Goal: Navigation & Orientation: Find specific page/section

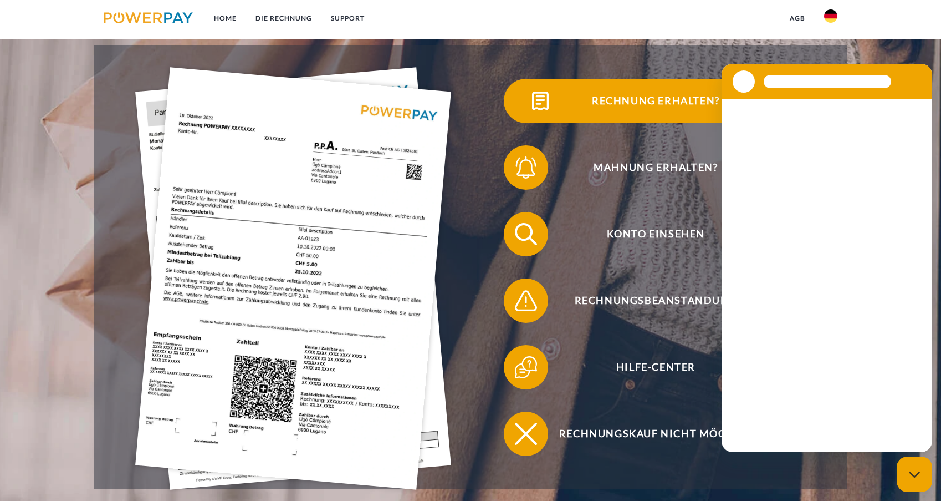
scroll to position [247, 0]
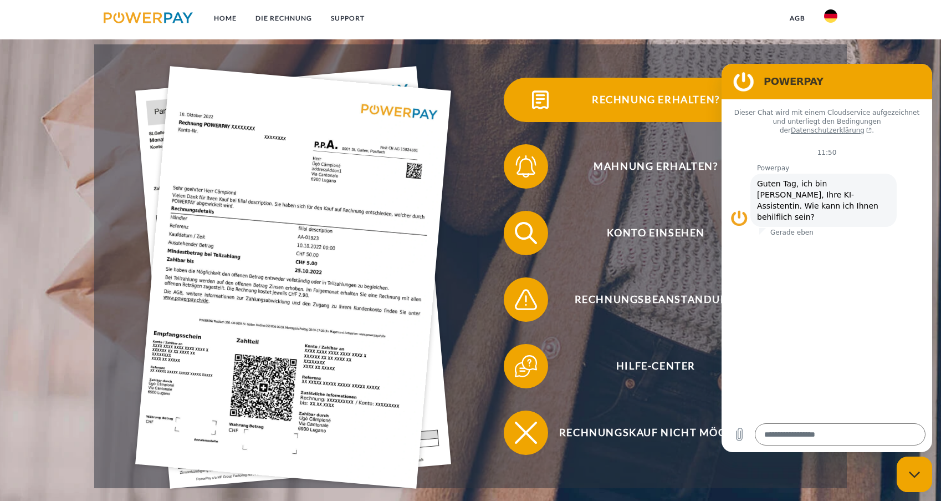
click at [721, 78] on span "Rechnung erhalten?" at bounding box center [656, 100] width 272 height 44
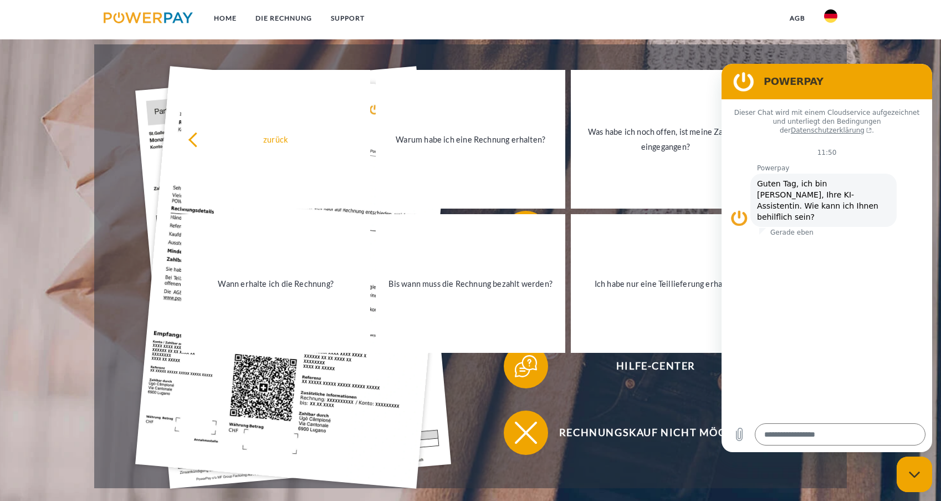
click at [747, 87] on figure at bounding box center [744, 81] width 22 height 22
click at [860, 439] on textarea at bounding box center [840, 434] width 171 height 22
click at [915, 471] on icon "Messaging-Fenster schließen" at bounding box center [915, 474] width 12 height 7
type textarea "*"
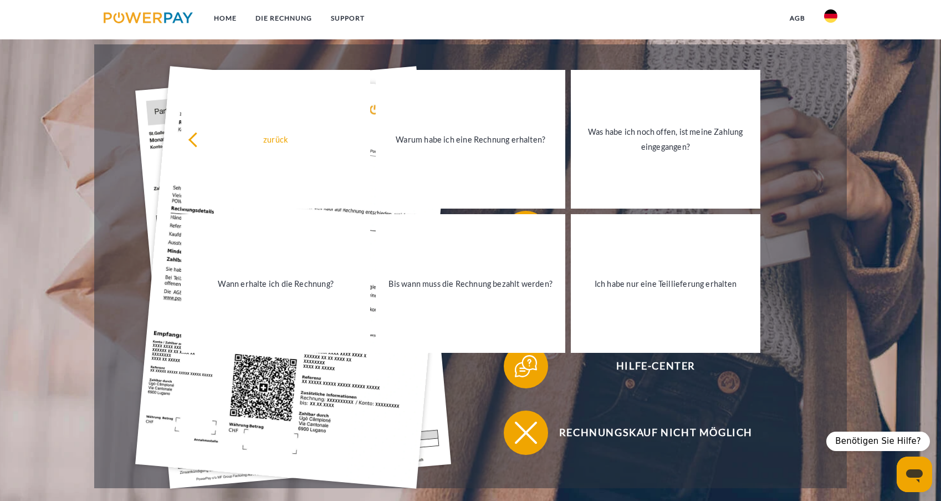
click at [76, 182] on header "Home DIE RECHNUNG SUPPORT" at bounding box center [470, 161] width 941 height 816
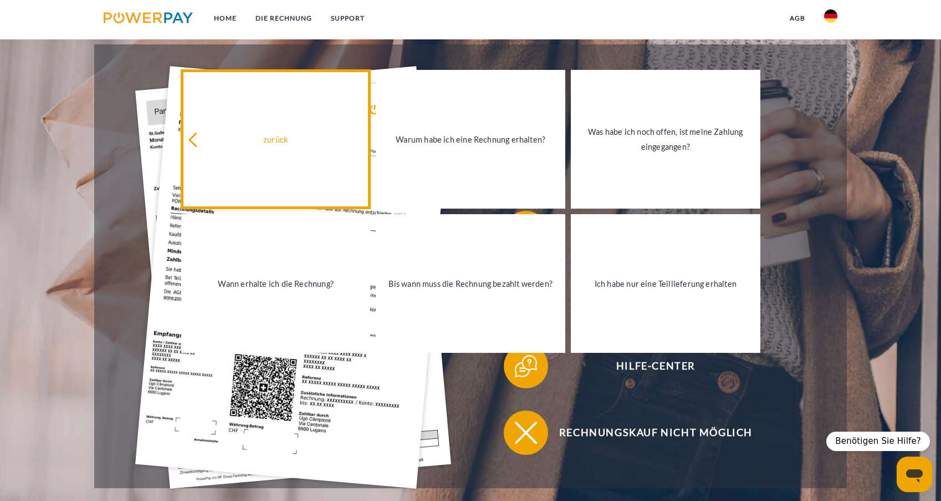
click at [259, 143] on div "zurück" at bounding box center [276, 138] width 176 height 15
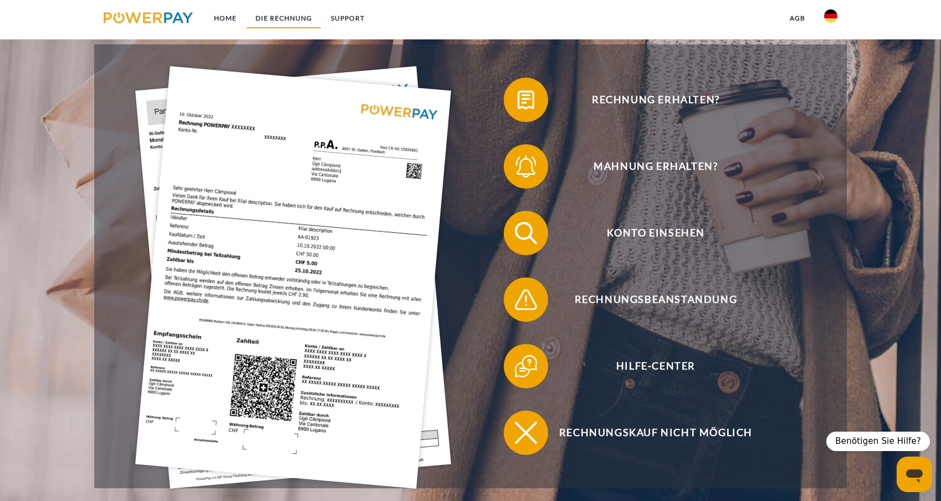
click at [268, 17] on link "DIE RECHNUNG" at bounding box center [283, 18] width 75 height 20
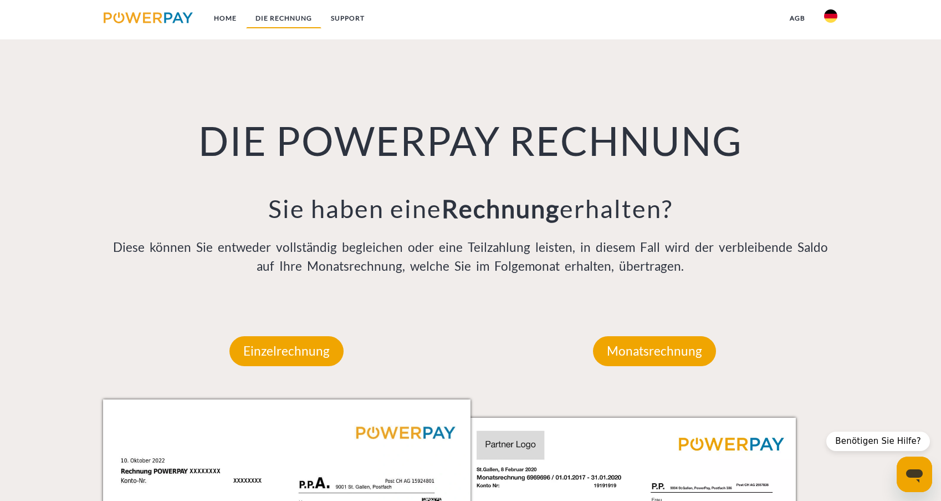
scroll to position [816, 0]
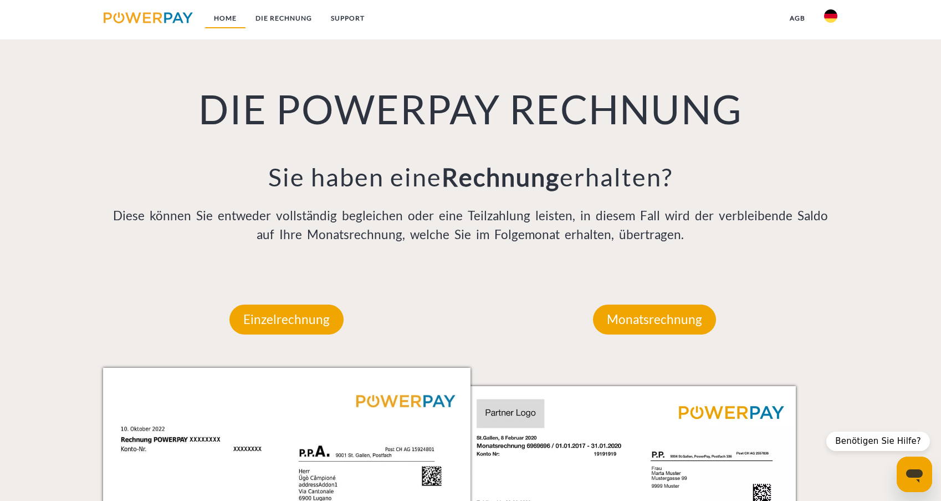
click at [237, 21] on link "Home" at bounding box center [226, 18] width 42 height 20
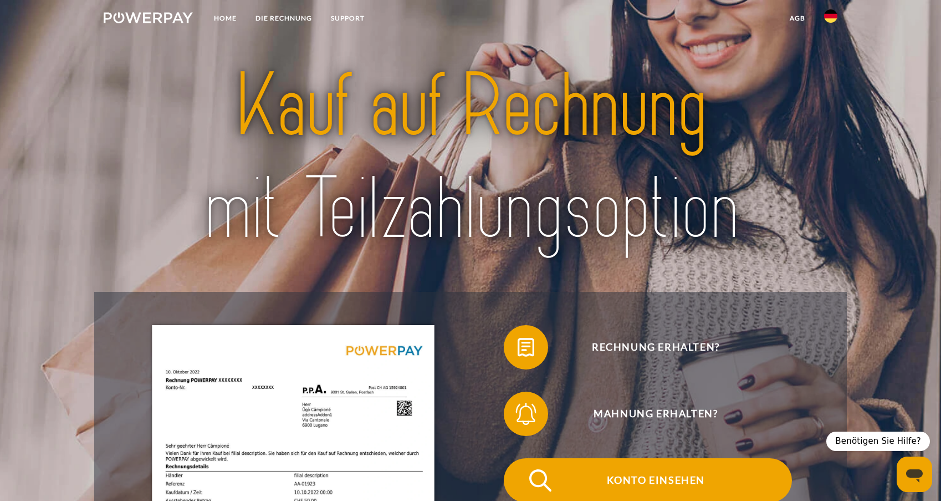
click at [561, 459] on span "Konto einsehen" at bounding box center [656, 480] width 272 height 44
